Goal: Information Seeking & Learning: Learn about a topic

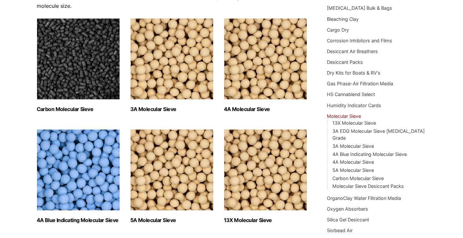
scroll to position [87, 0]
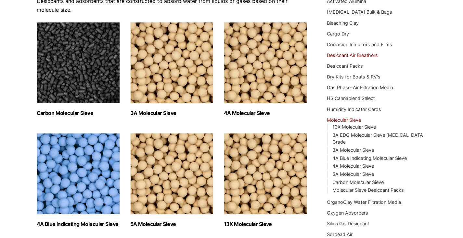
click at [351, 53] on link "Desiccant Air Breathers" at bounding box center [352, 55] width 51 height 6
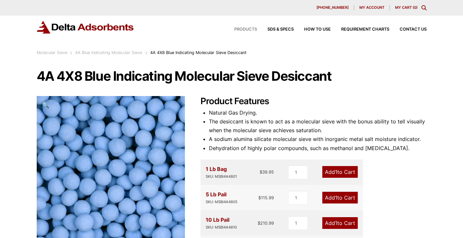
click at [240, 31] on span "Products" at bounding box center [245, 29] width 23 height 4
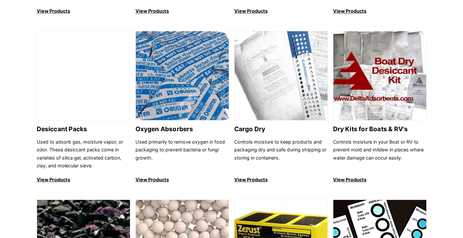
scroll to position [405, 0]
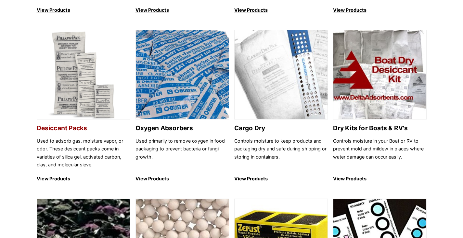
click at [83, 128] on h2 "Desiccant Packs" at bounding box center [84, 127] width 94 height 7
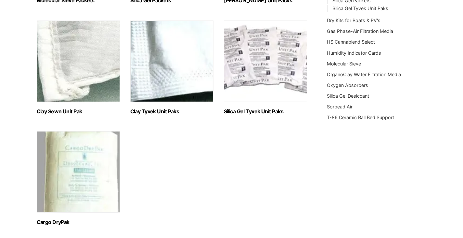
scroll to position [199, 0]
click at [69, 112] on h2 "Clay Sewn Unit Pak (2)" at bounding box center [78, 111] width 83 height 6
click at [98, 149] on img "Visit product category Cargo DryPak" at bounding box center [78, 171] width 83 height 81
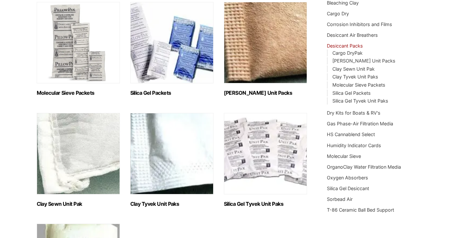
scroll to position [106, 0]
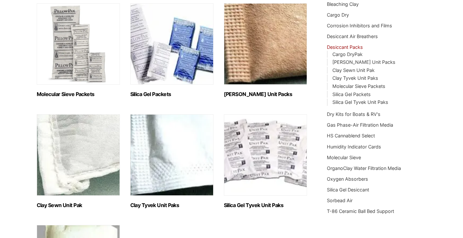
click at [83, 47] on img "Visit product category Molecular Sieve Packets" at bounding box center [78, 43] width 83 height 81
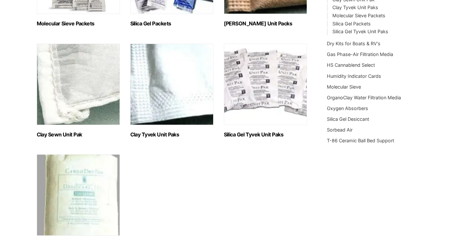
scroll to position [176, 0]
click at [95, 79] on img "Visit product category Clay Sewn Unit Pak" at bounding box center [78, 83] width 83 height 81
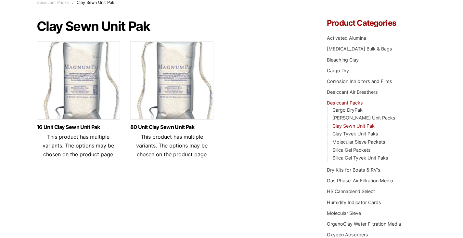
scroll to position [50, 0]
click at [91, 85] on img at bounding box center [78, 81] width 83 height 81
click at [180, 103] on img at bounding box center [171, 81] width 83 height 81
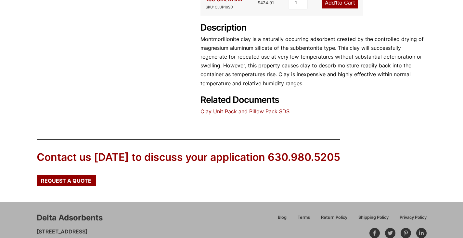
scroll to position [263, 0]
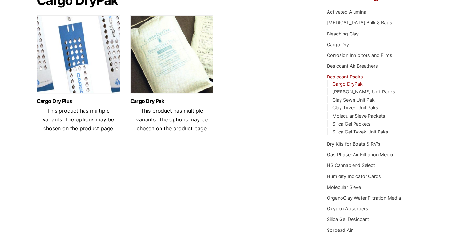
scroll to position [76, 0]
click at [170, 70] on img at bounding box center [171, 55] width 83 height 81
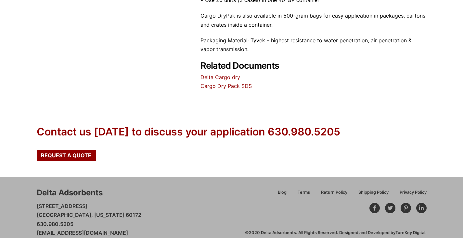
scroll to position [278, 0]
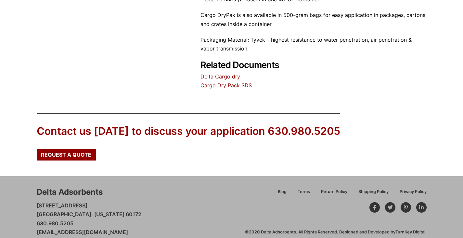
click at [232, 86] on link "Cargo Dry Pack SDS" at bounding box center [225, 85] width 51 height 6
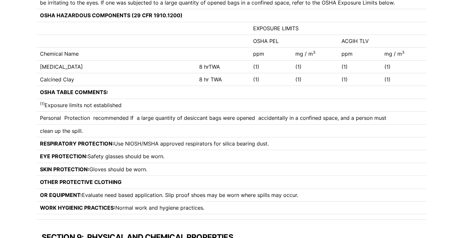
scroll to position [934, 0]
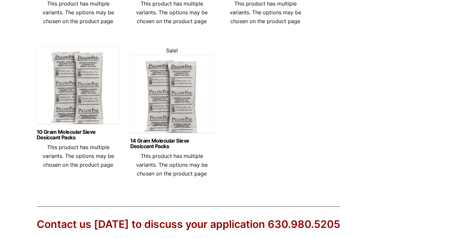
scroll to position [334, 0]
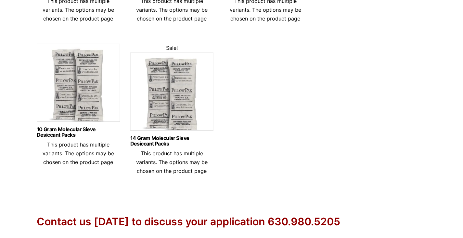
click at [165, 102] on img at bounding box center [171, 92] width 83 height 81
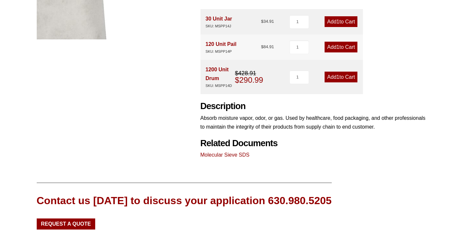
scroll to position [283, 0]
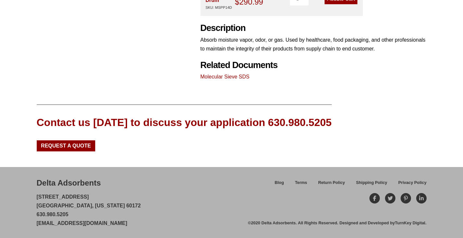
click at [233, 78] on link "Molecular Sieve SDS" at bounding box center [224, 77] width 49 height 6
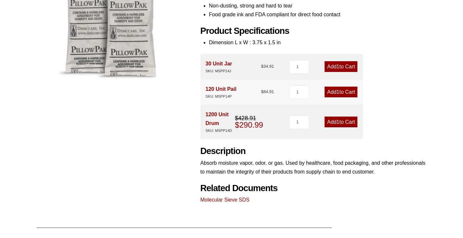
scroll to position [0, 0]
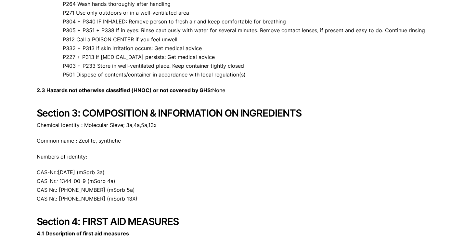
scroll to position [485, 0]
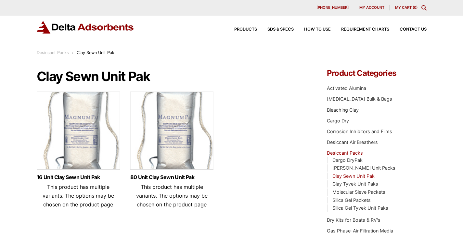
click at [91, 112] on img at bounding box center [78, 131] width 83 height 81
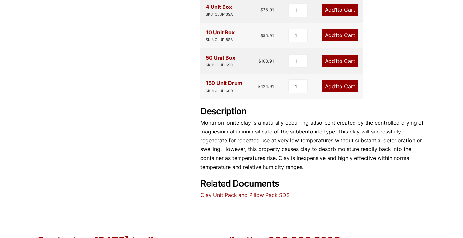
scroll to position [174, 0]
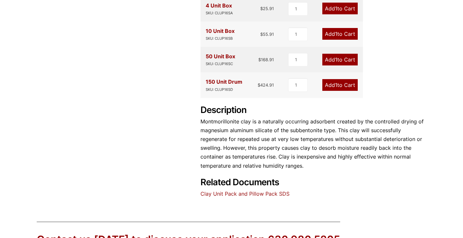
drag, startPoint x: 228, startPoint y: 197, endPoint x: 228, endPoint y: 191, distance: 5.5
click at [228, 191] on div "Product Features Drying Applications for all size packaging Meet or Exceed MIL …" at bounding box center [313, 60] width 226 height 276
click at [228, 191] on link "Clay Unit Pack and Pillow Pack SDS" at bounding box center [244, 193] width 89 height 6
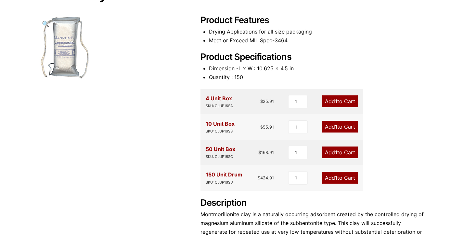
scroll to position [0, 0]
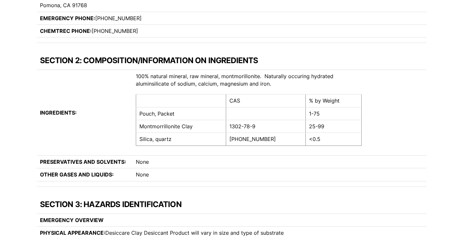
scroll to position [246, 0]
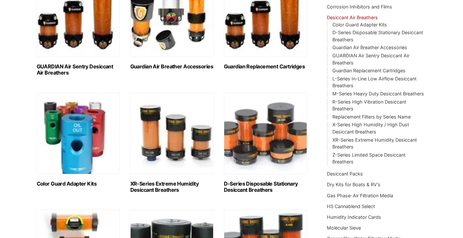
scroll to position [124, 0]
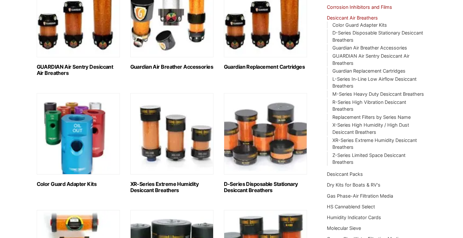
click at [358, 6] on link "Corrosion Inhibitors and Films" at bounding box center [359, 7] width 65 height 6
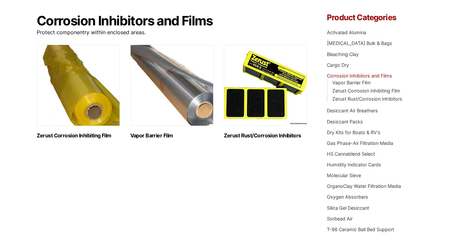
scroll to position [56, 0]
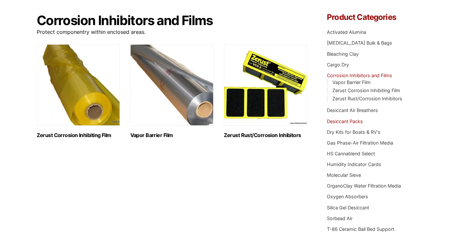
click at [354, 122] on link "Desiccant Packs" at bounding box center [345, 121] width 36 height 6
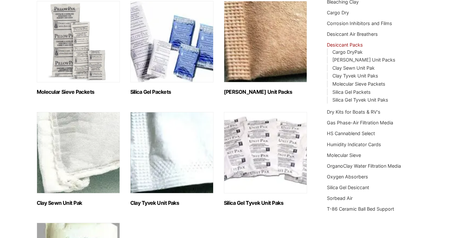
scroll to position [111, 0]
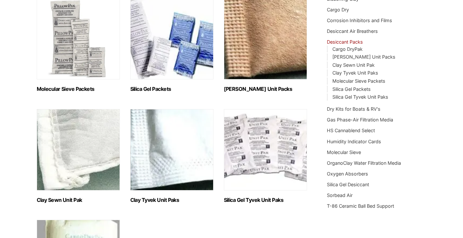
click at [249, 38] on img "Visit product category Clay Kraft Unit Packs" at bounding box center [265, 38] width 83 height 81
click at [84, 43] on img "Visit product category Molecular Sieve Packets" at bounding box center [78, 38] width 83 height 81
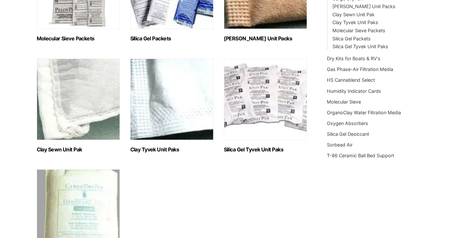
scroll to position [161, 0]
click at [170, 120] on img "Visit product category Clay Tyvek Unit Paks" at bounding box center [171, 98] width 83 height 81
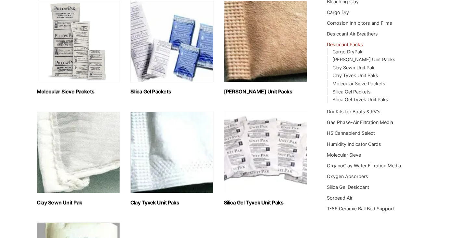
scroll to position [108, 0]
click at [173, 53] on img "Visit product category Silica Gel Packets" at bounding box center [171, 41] width 83 height 81
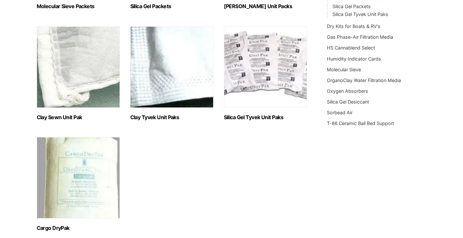
scroll to position [170, 0]
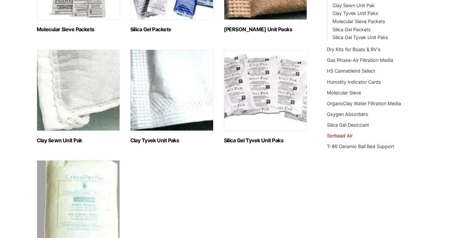
click at [338, 136] on link "Sorbead Air" at bounding box center [340, 136] width 26 height 6
click at [92, 80] on img "Visit product category Clay Sewn Unit Pak" at bounding box center [78, 89] width 83 height 81
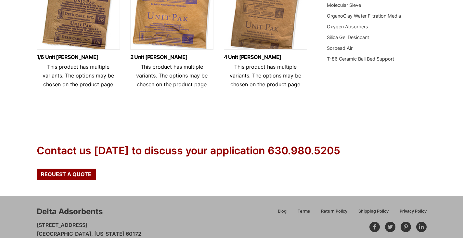
scroll to position [258, 0]
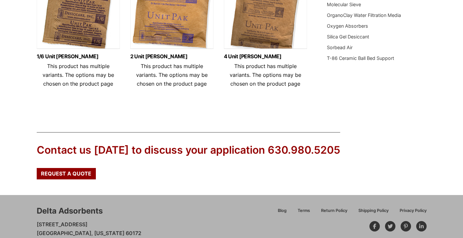
click at [256, 26] on img at bounding box center [265, 11] width 83 height 81
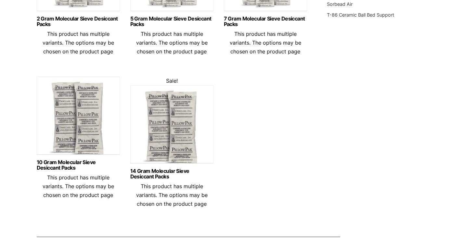
scroll to position [303, 0]
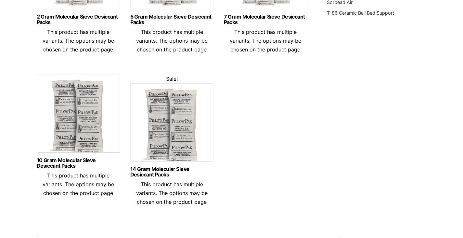
click at [89, 132] on img at bounding box center [78, 114] width 83 height 81
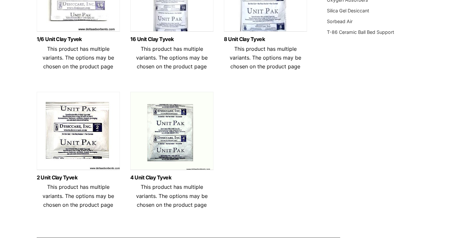
scroll to position [285, 0]
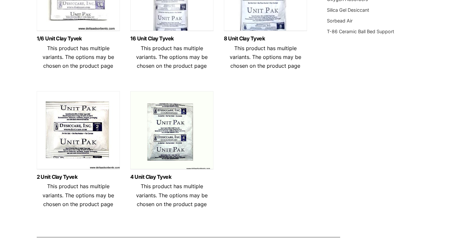
click at [174, 131] on img at bounding box center [171, 131] width 83 height 81
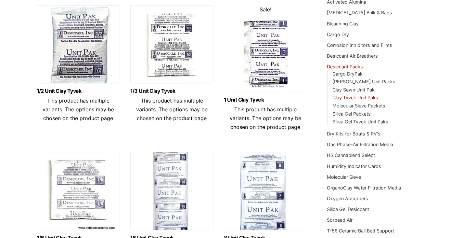
scroll to position [85, 0]
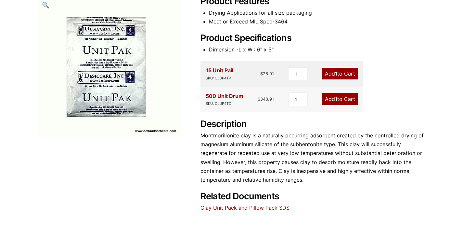
scroll to position [101, 0]
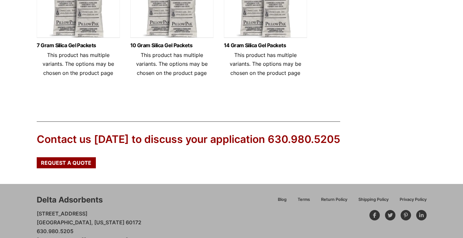
scroll to position [408, 0]
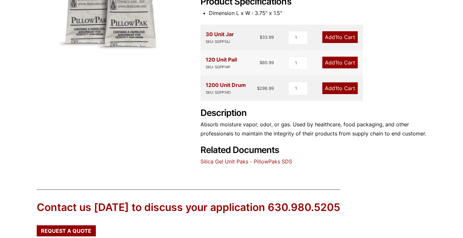
scroll to position [192, 0]
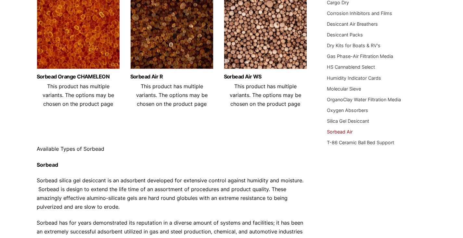
scroll to position [118, 0]
click at [346, 118] on link "Silica Gel Desiccant" at bounding box center [348, 121] width 42 height 6
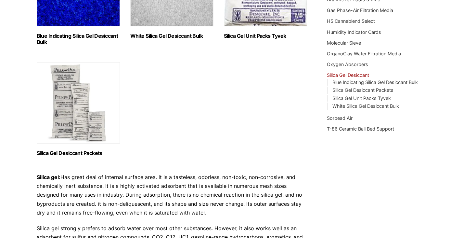
scroll to position [165, 0]
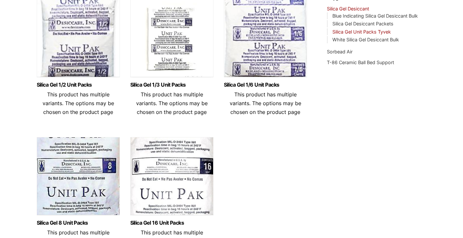
scroll to position [241, 0]
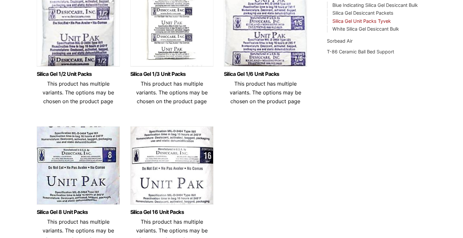
click at [186, 158] on img at bounding box center [171, 166] width 83 height 81
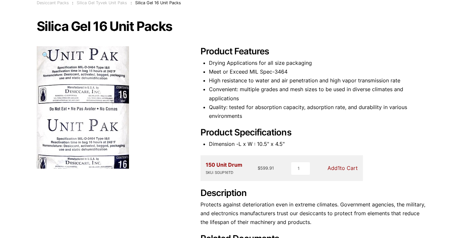
scroll to position [50, 0]
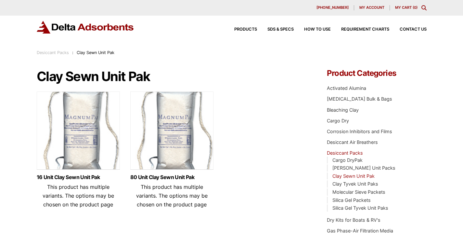
click at [102, 140] on img at bounding box center [78, 131] width 83 height 81
